Goal: Task Accomplishment & Management: Manage account settings

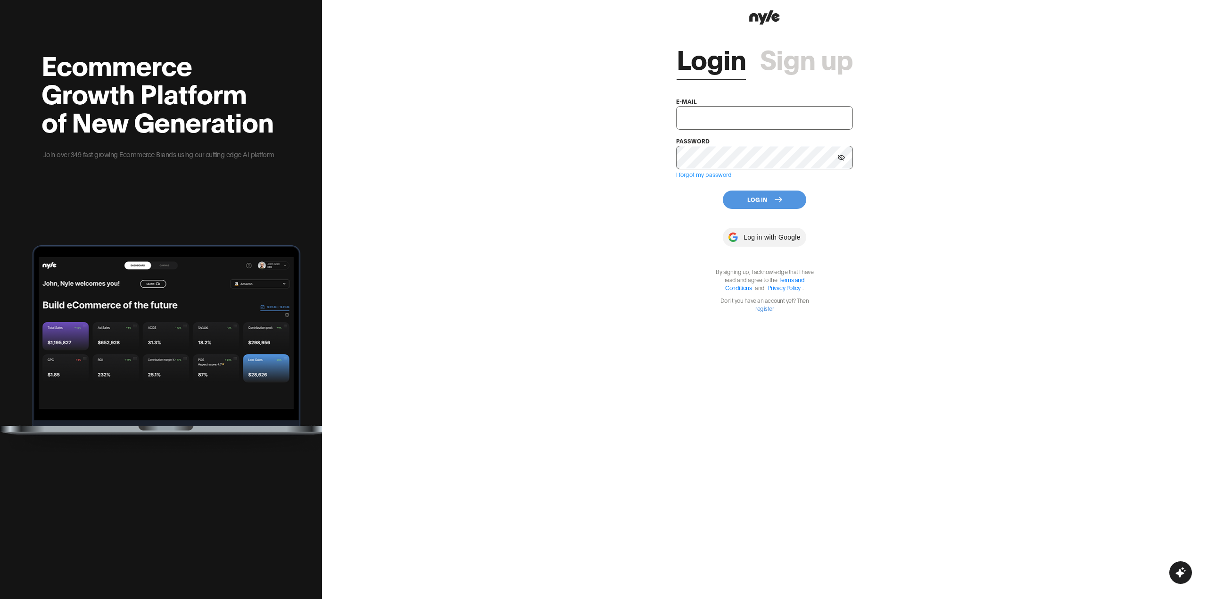
click at [689, 108] on input "text" at bounding box center [764, 118] width 177 height 24
click at [765, 204] on button "Log In" at bounding box center [764, 200] width 83 height 18
click at [757, 125] on input "[EMAIL_ADDRESS][PERSON_NAME]" at bounding box center [764, 118] width 177 height 24
type input "[EMAIL_ADDRESS][DOMAIN_NAME]"
click at [750, 221] on div "Login Sign up e-mail [EMAIL_ADDRESS][DOMAIN_NAME] password Something went wrong…" at bounding box center [764, 174] width 177 height 294
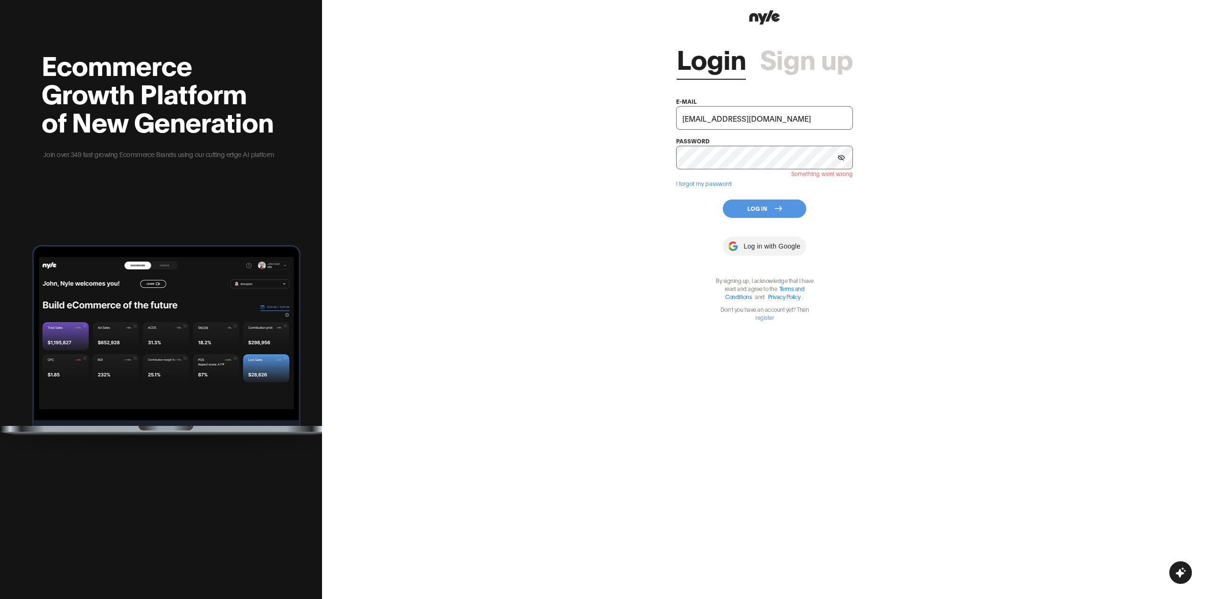
click at [752, 209] on button "Log In" at bounding box center [764, 208] width 83 height 18
